Goal: Information Seeking & Learning: Learn about a topic

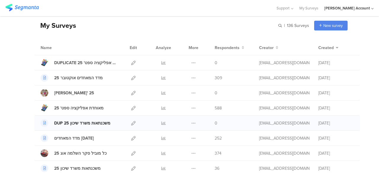
scroll to position [30, 0]
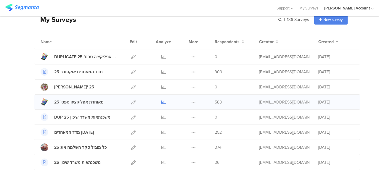
click at [161, 102] on icon at bounding box center [163, 102] width 4 height 4
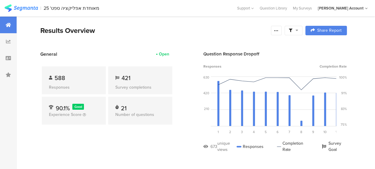
click at [302, 33] on div at bounding box center [293, 30] width 18 height 9
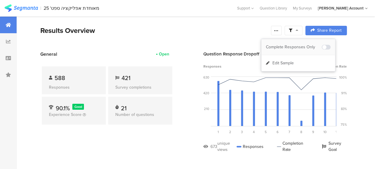
click at [304, 51] on div "Complete Responses Only" at bounding box center [297, 47] width 73 height 16
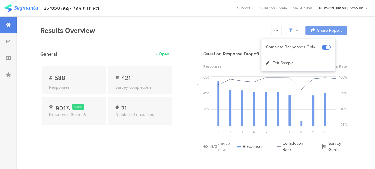
click at [247, 32] on div at bounding box center [187, 84] width 375 height 169
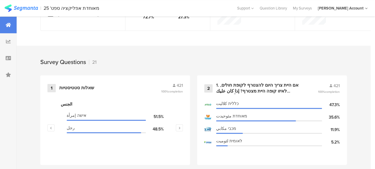
scroll to position [267, 0]
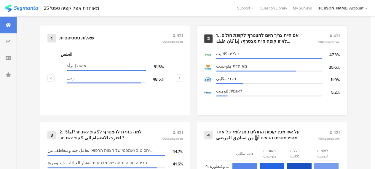
click at [257, 39] on div "1. אם היית צריך היום להצטרף לקופת חולים, לאיזו קופה היית מצטרף? إذا كان عليك ال…" at bounding box center [259, 39] width 87 height 12
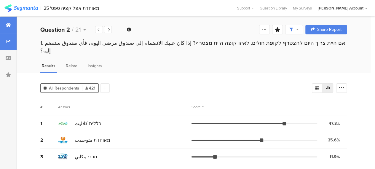
click at [5, 23] on div at bounding box center [8, 25] width 17 height 17
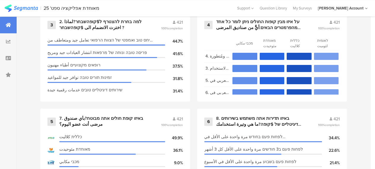
scroll to position [385, 0]
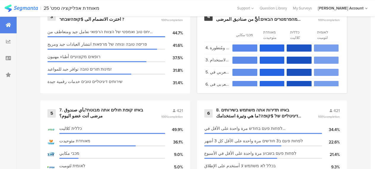
click at [236, 20] on div "על איזו מבין קופות החולים ניתן לומר כל אחד מהפרמטרים הבאים:أيٌّ من صناديق المرض…" at bounding box center [259, 17] width 87 height 12
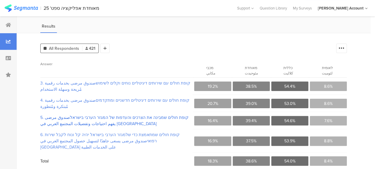
scroll to position [33, 0]
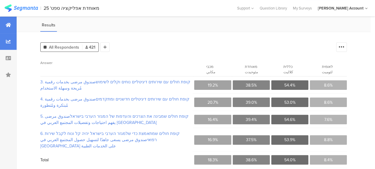
click at [10, 25] on icon at bounding box center [8, 25] width 5 height 5
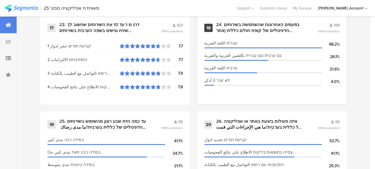
scroll to position [1016, 0]
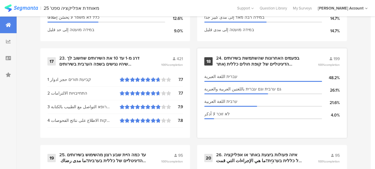
click at [235, 131] on section "עברית اللغة العبرية 48.2% גם ערבית וגם עברית باللغتين العربية والعبرية 26.1% ער…" at bounding box center [271, 100] width 135 height 59
click at [85, 64] on div "23. דרג מ-1 עד 10 את השירותים שחשוב לך שיהיו נגישים בשפה הערבית בשירותים הדיגיט…" at bounding box center [102, 61] width 87 height 12
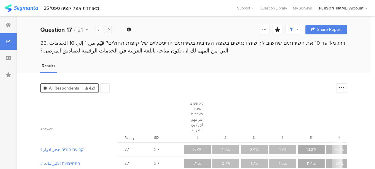
click at [108, 30] on icon at bounding box center [107, 30] width 3 height 4
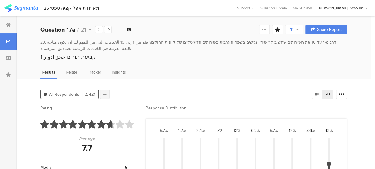
click at [106, 92] on div at bounding box center [104, 93] width 9 height 9
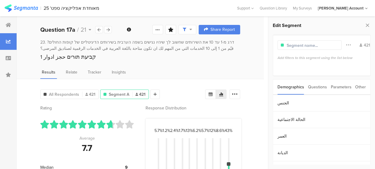
click at [315, 86] on div "Questions" at bounding box center [317, 86] width 19 height 15
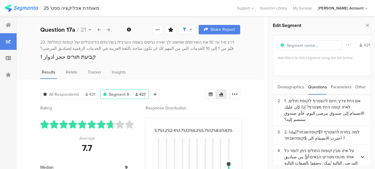
click at [294, 86] on div "Demographics" at bounding box center [290, 86] width 27 height 15
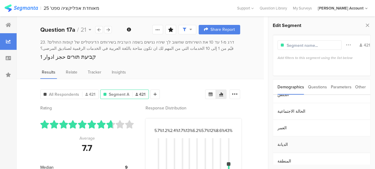
scroll to position [13, 0]
click at [280, 157] on section "المنطقة" at bounding box center [321, 156] width 97 height 17
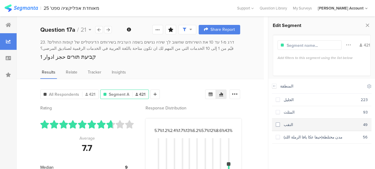
click at [279, 122] on span at bounding box center [277, 124] width 4 height 4
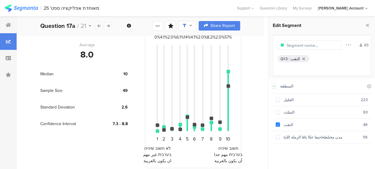
scroll to position [95, 0]
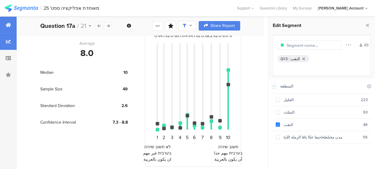
click at [10, 25] on icon at bounding box center [8, 25] width 5 height 5
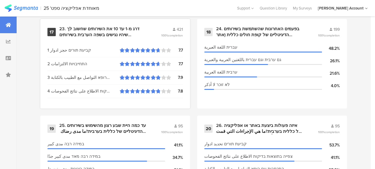
scroll to position [1037, 0]
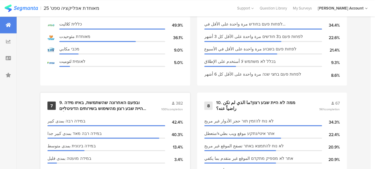
scroll to position [444, 0]
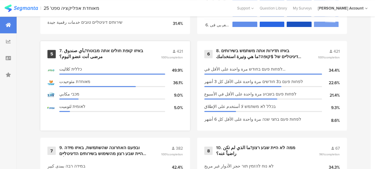
click at [120, 55] on div "7. באיזו קופת חולים אתה מבוטח?بأي صندوق مرضى أنت عضو اليوم؟" at bounding box center [102, 54] width 87 height 12
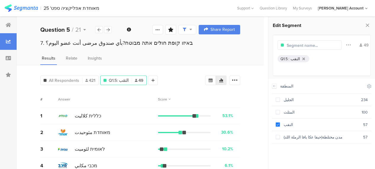
click at [122, 102] on div "# Answer Score" at bounding box center [140, 99] width 200 height 17
click at [151, 80] on icon at bounding box center [152, 80] width 3 height 4
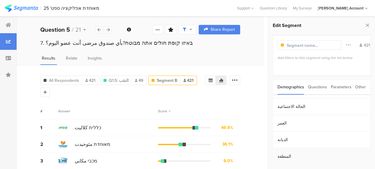
click at [286, 156] on section "المنطقة" at bounding box center [321, 156] width 97 height 17
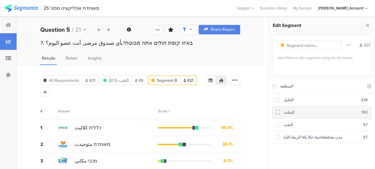
click at [278, 110] on span at bounding box center [277, 112] width 4 height 4
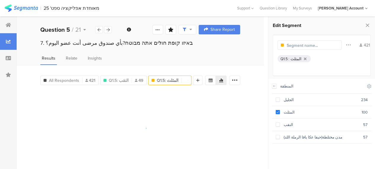
scroll to position [8, 0]
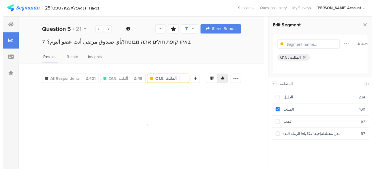
scroll to position [13, 0]
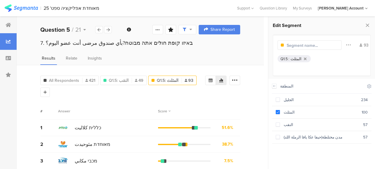
click at [252, 97] on div "All Respondents 421 Q1.5: النقب 49 Q1.5: المثلث 93 Add Segment Segment markers …" at bounding box center [140, 127] width 247 height 125
click at [7, 23] on icon at bounding box center [8, 25] width 5 height 5
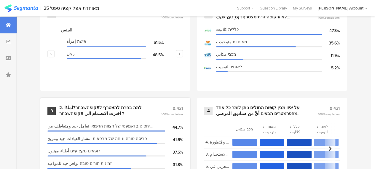
scroll to position [267, 0]
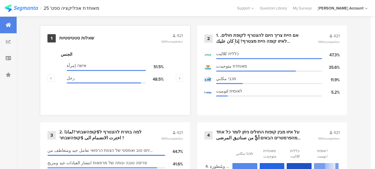
click at [89, 39] on div "שאלות סטטיסטיות" at bounding box center [76, 38] width 35 height 6
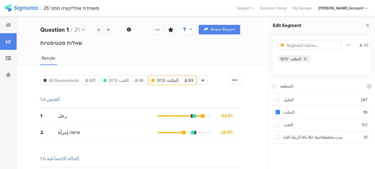
click at [88, 60] on div "Results" at bounding box center [140, 60] width 247 height 10
click at [9, 23] on icon at bounding box center [8, 25] width 5 height 5
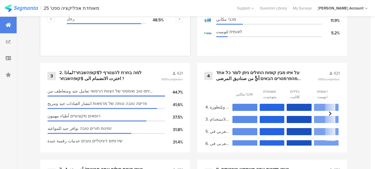
scroll to position [355, 0]
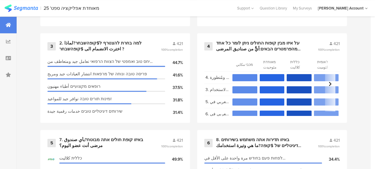
click at [128, 46] on div "2. למה בחרת להצטרף ל$קופהשבחר?لماذا اخترت الانضمام الى $קופהשבחר ?" at bounding box center [102, 46] width 87 height 12
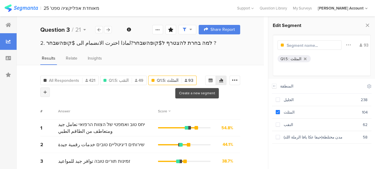
click at [47, 90] on icon at bounding box center [45, 92] width 3 height 4
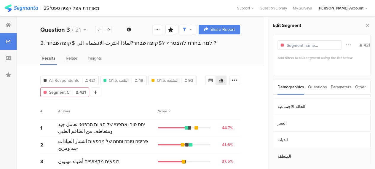
click at [279, 156] on section "المنطقة" at bounding box center [321, 156] width 97 height 17
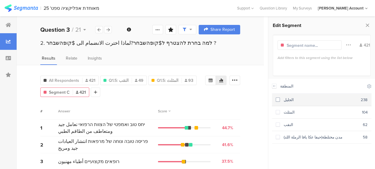
click at [278, 98] on span at bounding box center [277, 99] width 4 height 4
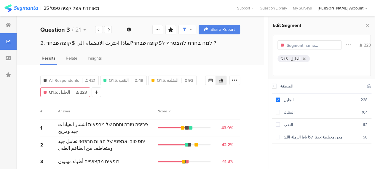
click at [194, 93] on div "All Respondents 421 Q1.5: النقب 49 Q1.5: المثلث 93 Q1.5: الجليل 223 Add Segment" at bounding box center [122, 85] width 165 height 24
click at [123, 77] on span "Q1.5: النقب" at bounding box center [119, 80] width 20 height 6
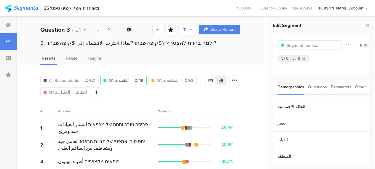
click at [296, 57] on div "النقب" at bounding box center [294, 59] width 9 height 6
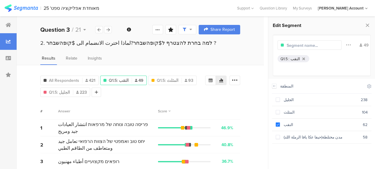
click at [137, 93] on div "All Respondents 421 Q1.5: النقب 49 Q1.5: المثلث 93 Q1.5: الجليل 223 Add Segment" at bounding box center [122, 85] width 165 height 24
click at [110, 31] on div at bounding box center [108, 29] width 8 height 7
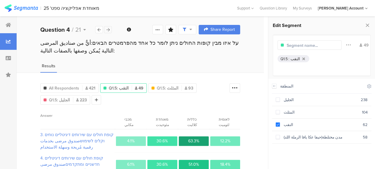
click at [110, 31] on div at bounding box center [108, 29] width 8 height 7
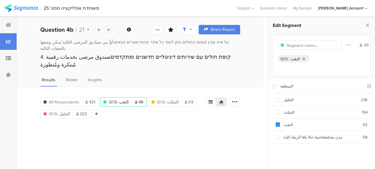
click at [110, 31] on div at bounding box center [108, 29] width 8 height 7
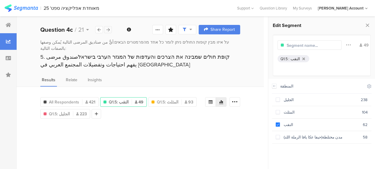
click at [110, 31] on div at bounding box center [108, 29] width 8 height 7
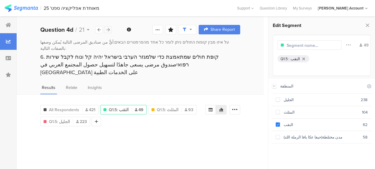
click at [110, 31] on div at bounding box center [108, 29] width 8 height 7
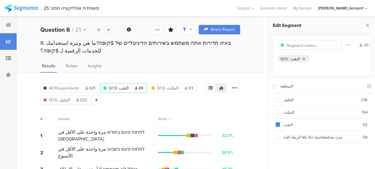
click at [110, 31] on div at bounding box center [108, 29] width 8 height 7
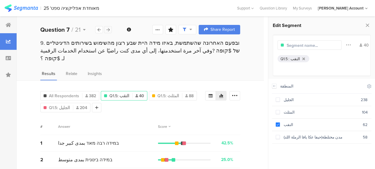
click at [110, 31] on div at bounding box center [108, 29] width 8 height 7
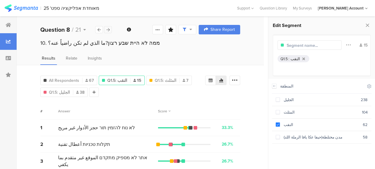
click at [110, 31] on div at bounding box center [108, 29] width 8 height 7
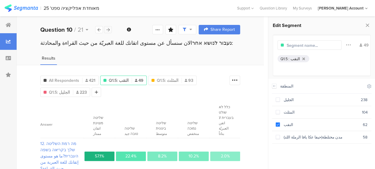
click at [110, 31] on div at bounding box center [108, 29] width 8 height 7
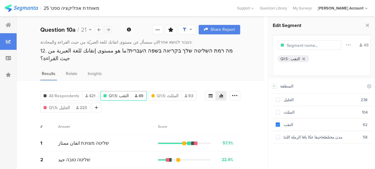
click at [110, 31] on div at bounding box center [108, 29] width 8 height 7
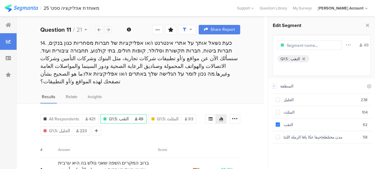
click at [110, 31] on div at bounding box center [108, 29] width 8 height 7
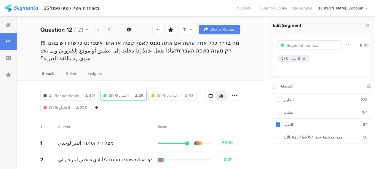
click at [110, 31] on div at bounding box center [108, 29] width 8 height 7
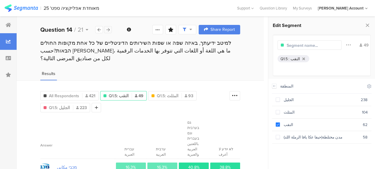
click at [110, 31] on div at bounding box center [108, 29] width 8 height 7
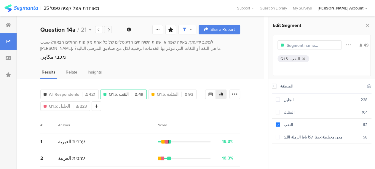
click at [110, 31] on div at bounding box center [108, 29] width 8 height 7
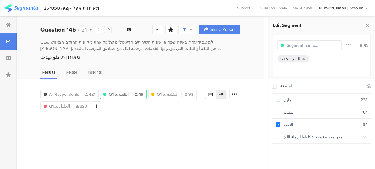
click at [110, 31] on div at bounding box center [108, 29] width 8 height 7
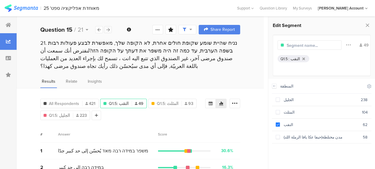
click at [110, 31] on div at bounding box center [108, 29] width 8 height 7
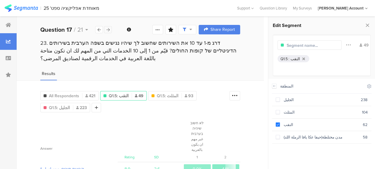
click at [110, 31] on div at bounding box center [108, 29] width 8 height 7
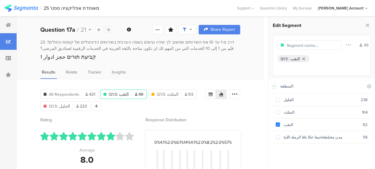
click at [110, 31] on div at bounding box center [108, 29] width 8 height 7
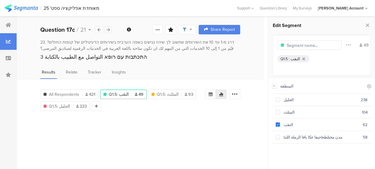
click at [110, 31] on div at bounding box center [108, 29] width 8 height 7
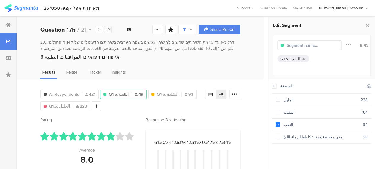
click at [110, 31] on div at bounding box center [108, 29] width 8 height 7
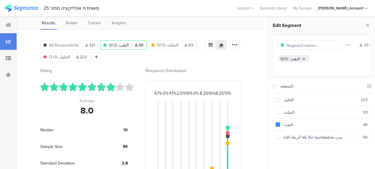
scroll to position [30, 0]
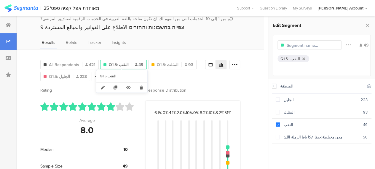
click at [120, 63] on span "Q1.5: النقب" at bounding box center [119, 65] width 20 height 6
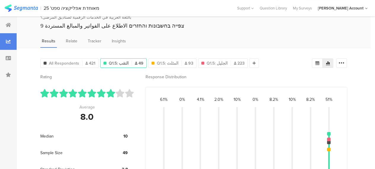
scroll to position [0, 0]
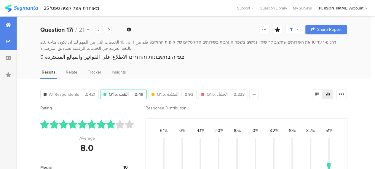
click at [6, 25] on icon at bounding box center [8, 25] width 5 height 5
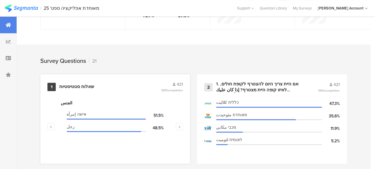
scroll to position [237, 0]
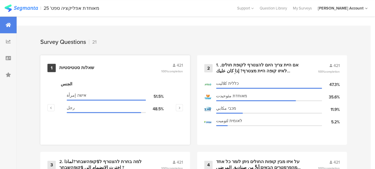
click at [86, 70] on div "שאלות סטטיסטיות" at bounding box center [76, 68] width 35 height 6
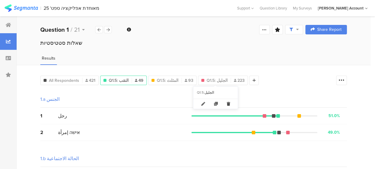
click at [228, 103] on icon at bounding box center [228, 104] width 12 height 10
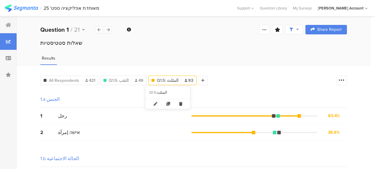
click at [180, 102] on icon at bounding box center [180, 104] width 12 height 10
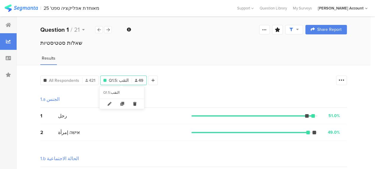
click at [135, 103] on icon at bounding box center [135, 104] width 12 height 10
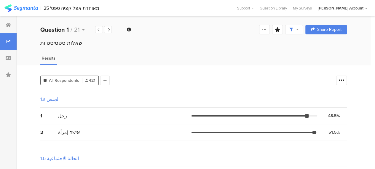
click at [123, 93] on div "1.a الجنس" at bounding box center [193, 99] width 306 height 17
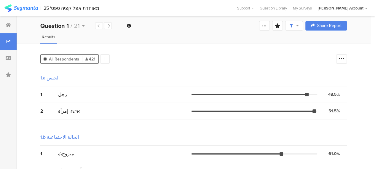
scroll to position [59, 0]
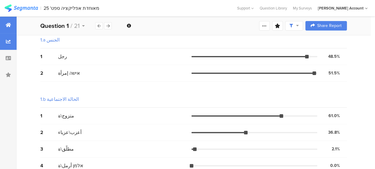
click at [10, 25] on icon at bounding box center [8, 25] width 5 height 5
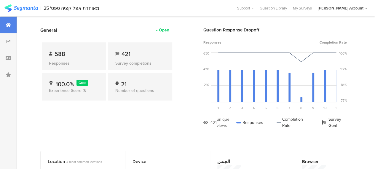
scroll to position [30, 0]
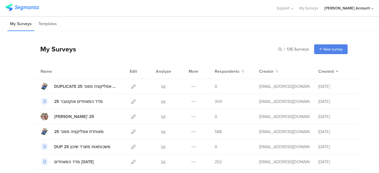
scroll to position [30, 0]
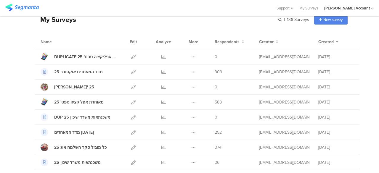
click at [147, 31] on div "My Surveys | 136 Surveys New survey Start from scratch Choose from templates" at bounding box center [190, 20] width 313 height 24
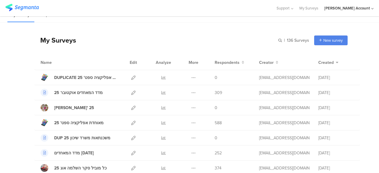
scroll to position [0, 0]
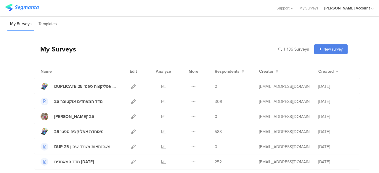
drag, startPoint x: 101, startPoint y: 32, endPoint x: 81, endPoint y: 17, distance: 25.0
click at [100, 31] on div "My Surveys Templates You have not created any surveys yet Start from scratch Ch…" at bounding box center [189, 94] width 379 height 157
click at [112, 8] on div at bounding box center [137, 8] width 265 height 10
